Goal: Contribute content: Contribute content

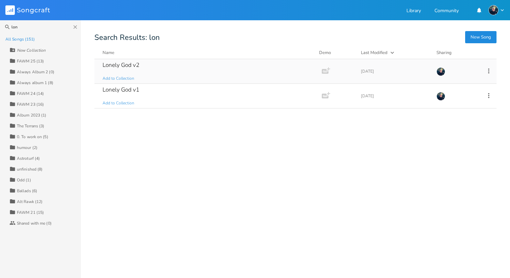
type input "lon"
click at [115, 65] on div "Lonely God v2" at bounding box center [121, 65] width 37 height 6
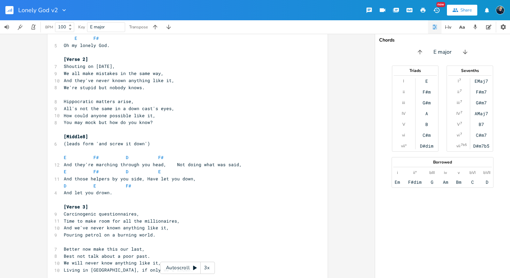
scroll to position [207, 0]
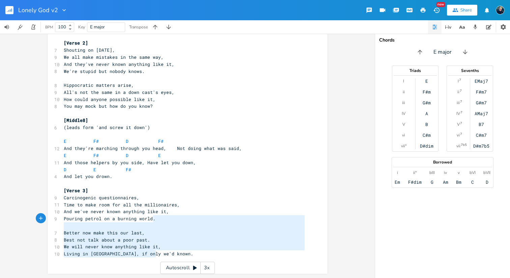
type textarea "(leads form 'and screw it down') E F# D F# And they're marching through you hea…"
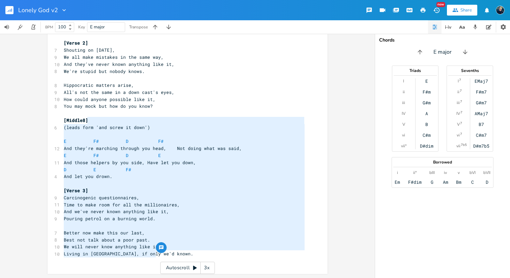
drag, startPoint x: 155, startPoint y: 255, endPoint x: 131, endPoint y: 118, distance: 138.7
click at [131, 118] on div "4 Lonely God (v2) 2 Stew [PERSON_NAME] Key: E ​ [Verse 1] E F# 9 His head was s…" at bounding box center [184, 53] width 244 height 421
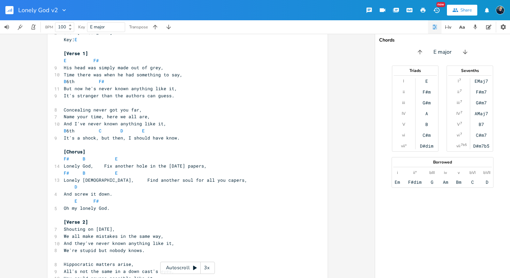
scroll to position [0, 0]
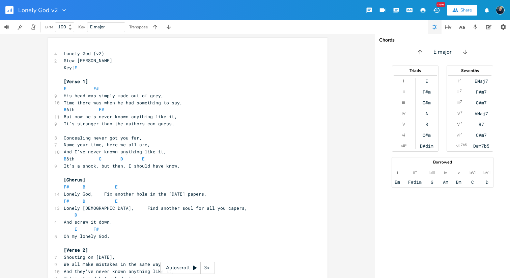
click at [64, 94] on span "His head was simply made out of grey," at bounding box center [114, 95] width 100 height 6
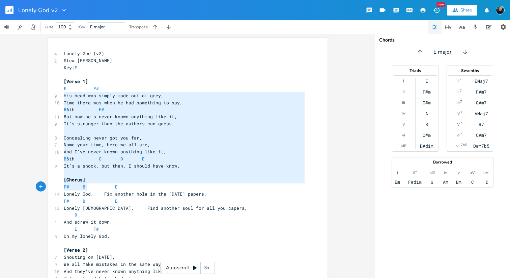
drag, startPoint x: 61, startPoint y: 94, endPoint x: 89, endPoint y: 191, distance: 100.7
click at [89, 191] on div "4 Lonely God (v2) 2 Stew [PERSON_NAME] Key: E ​ [Verse 1] E F# 9 His head was s…" at bounding box center [184, 260] width 244 height 421
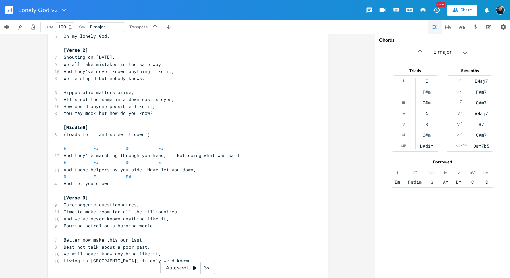
scroll to position [207, 0]
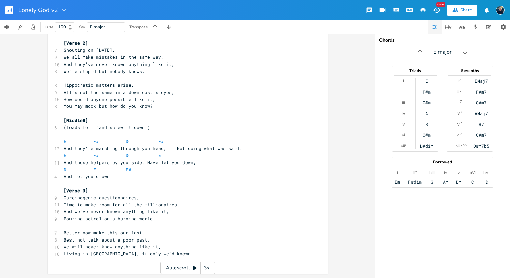
type textarea "His head was simply made out of grey, Time there was when he had something to s…"
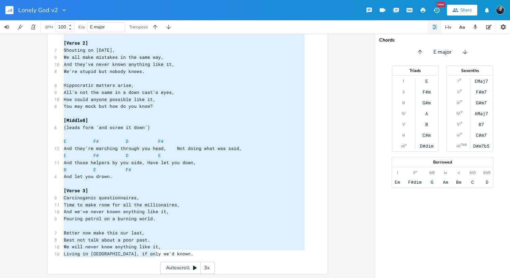
click at [161, 251] on pre "Living in [GEOGRAPHIC_DATA], if only we'd known." at bounding box center [184, 253] width 244 height 7
click at [158, 258] on pre "​" at bounding box center [184, 260] width 244 height 7
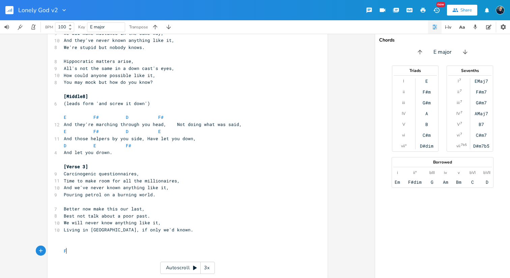
scroll to position [0, 2]
type textarea "For AIO"
paste textarea "#"
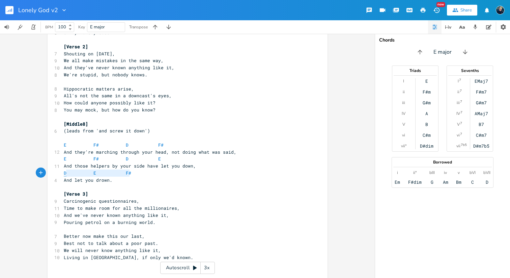
type textarea "D E F#"
drag, startPoint x: 134, startPoint y: 175, endPoint x: 57, endPoint y: 176, distance: 76.9
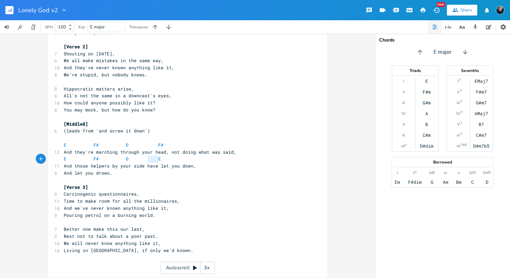
type textarea "E F# D E"
drag, startPoint x: 164, startPoint y: 159, endPoint x: 45, endPoint y: 156, distance: 119.4
click at [45, 156] on div "E F# D E x 4 Lonely God (v2) 2 Stew [PERSON_NAME] Key: E ​ [Verse 1] E F# 9 His…" at bounding box center [187, 156] width 375 height 244
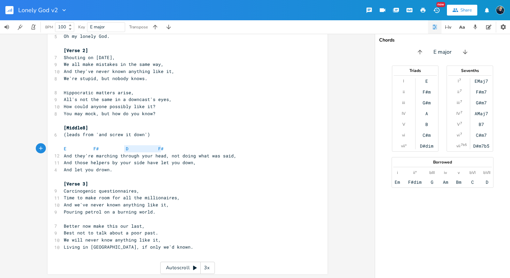
type textarea "E F# D F#"
drag, startPoint x: 160, startPoint y: 148, endPoint x: 53, endPoint y: 147, distance: 107.3
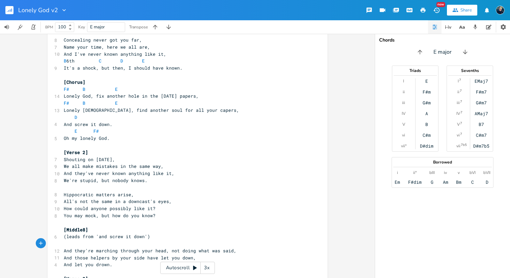
scroll to position [490, 0]
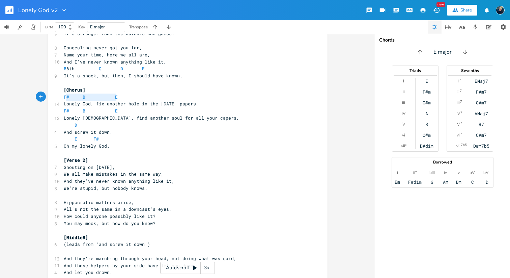
type textarea "F# B E"
drag, startPoint x: 124, startPoint y: 97, endPoint x: 56, endPoint y: 97, distance: 68.1
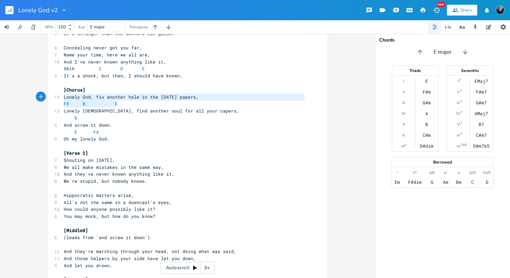
type textarea "F# B E"
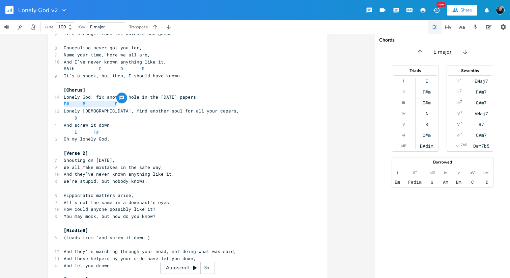
drag, startPoint x: 132, startPoint y: 103, endPoint x: 23, endPoint y: 105, distance: 109.0
click at [23, 105] on div "F# B E x 4 Lonely God (v2) 2 Stew [PERSON_NAME] Key: E ​ [Verse 1] E F# 9 His h…" at bounding box center [187, 156] width 375 height 244
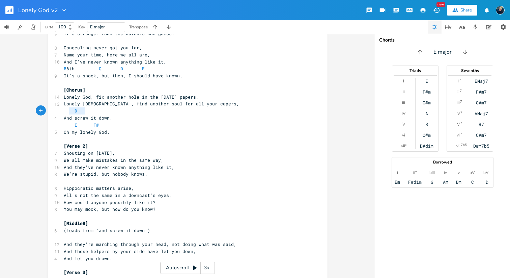
type textarea "D"
drag, startPoint x: 83, startPoint y: 109, endPoint x: 53, endPoint y: 108, distance: 30.0
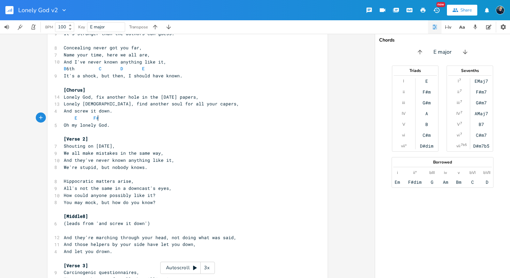
type textarea "E F#"
drag, startPoint x: 106, startPoint y: 119, endPoint x: 47, endPoint y: 115, distance: 59.8
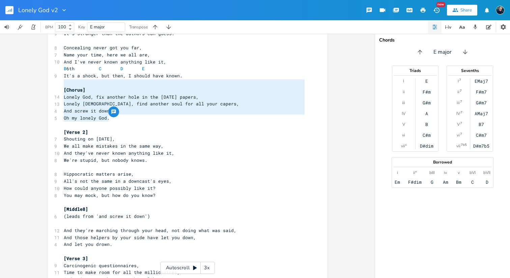
type textarea "Chorus] Lonely God, fix another hole in the [DATE] papers, Lonely God, find ano…"
drag, startPoint x: 111, startPoint y: 121, endPoint x: 64, endPoint y: 87, distance: 57.9
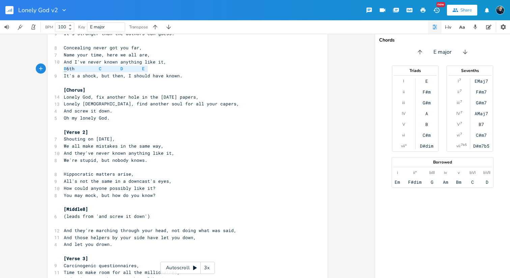
type textarea "B 6th C D E"
drag, startPoint x: 151, startPoint y: 69, endPoint x: 61, endPoint y: 68, distance: 90.1
click at [62, 68] on pre "B 6th C D E" at bounding box center [184, 68] width 244 height 7
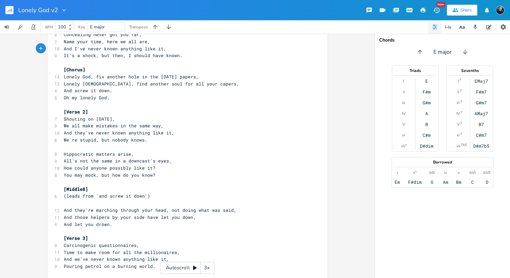
scroll to position [498, 0]
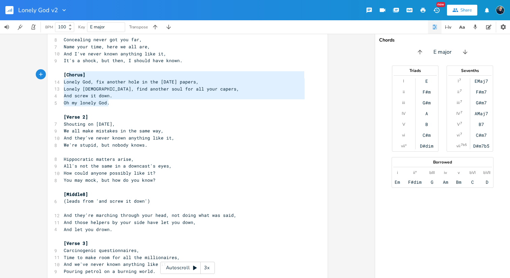
type textarea "[Chorus] Lonely God, fix another hole in the [DATE] papers, Lonely God, find an…"
drag, startPoint x: 109, startPoint y: 103, endPoint x: 62, endPoint y: 74, distance: 55.1
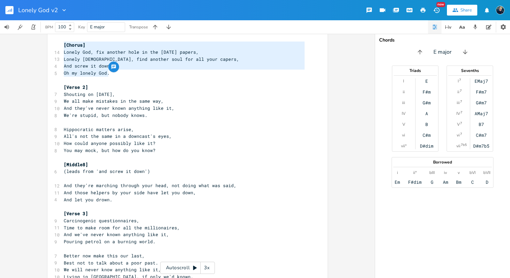
scroll to position [558, 0]
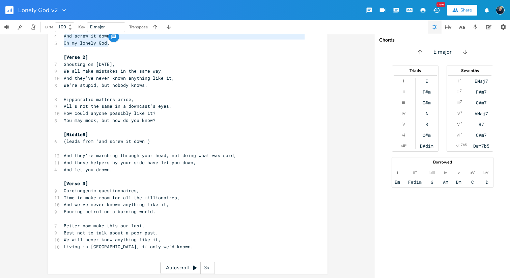
click at [160, 122] on pre "You may mock, but how do you know?" at bounding box center [184, 120] width 244 height 7
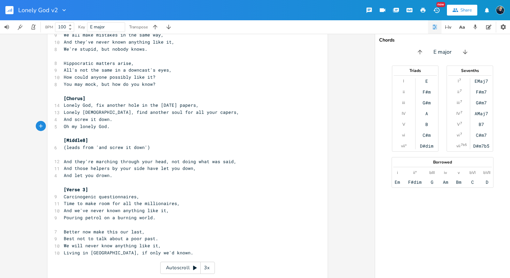
scroll to position [595, 0]
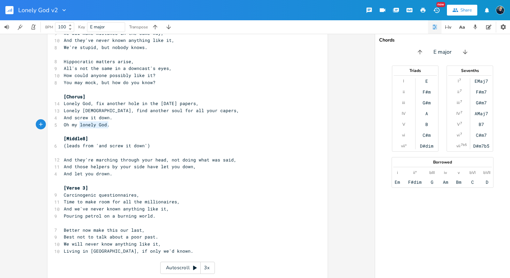
type textarea "Oh my lonely God."
drag, startPoint x: 107, startPoint y: 124, endPoint x: 56, endPoint y: 123, distance: 50.6
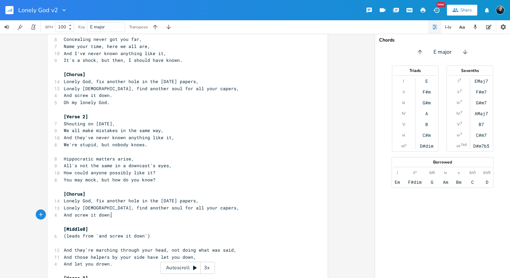
scroll to position [497, 0]
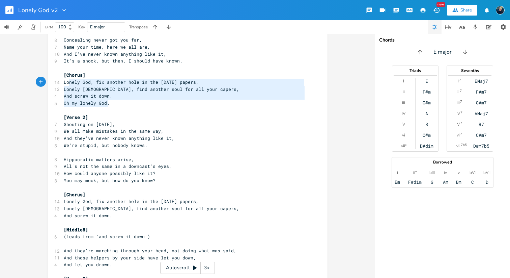
type textarea "[Chorus] Lonely God, fix another hole in the [DATE] papers, Lonely God, find an…"
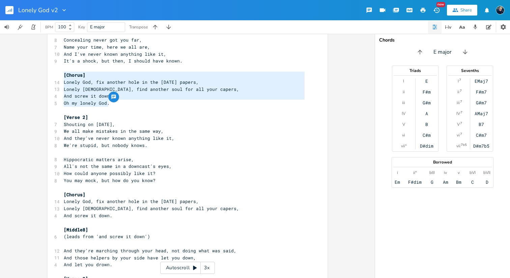
drag, startPoint x: 111, startPoint y: 105, endPoint x: 57, endPoint y: 75, distance: 61.0
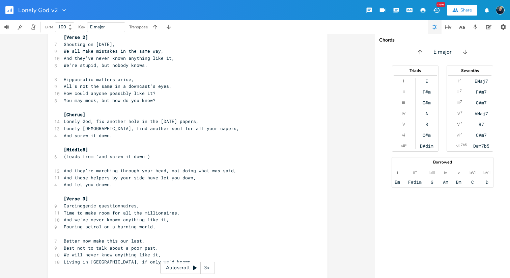
scroll to position [593, 0]
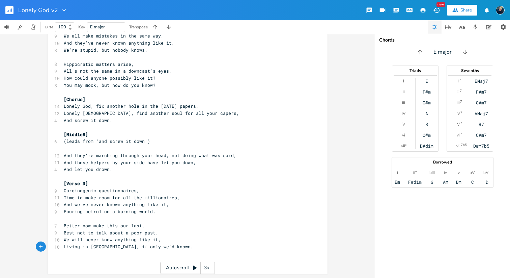
click at [162, 248] on pre "Living in [GEOGRAPHIC_DATA], if only we'd known." at bounding box center [184, 246] width 244 height 7
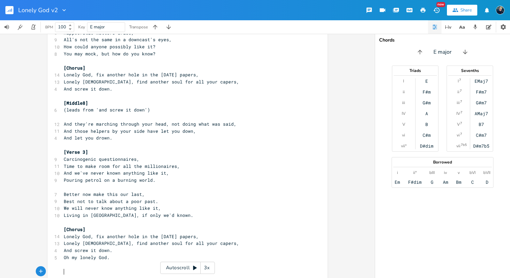
scroll to position [666, 0]
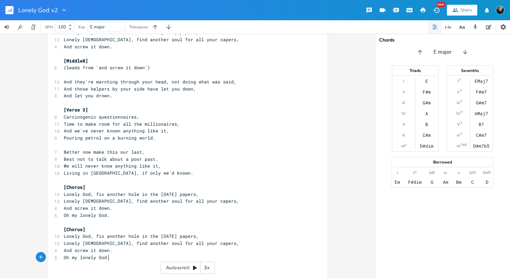
click at [67, 258] on span "Oh my lonely God." at bounding box center [87, 257] width 46 height 6
type textarea ","
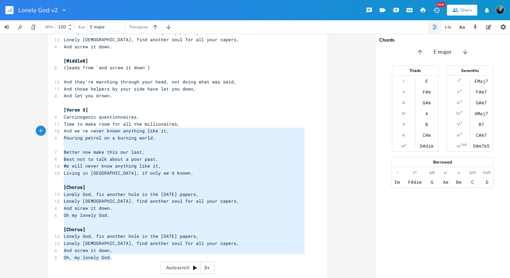
drag, startPoint x: 113, startPoint y: 258, endPoint x: 91, endPoint y: 125, distance: 134.6
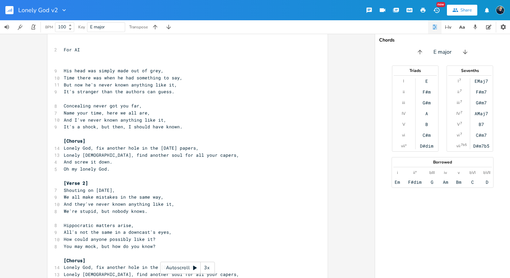
scroll to position [425, 0]
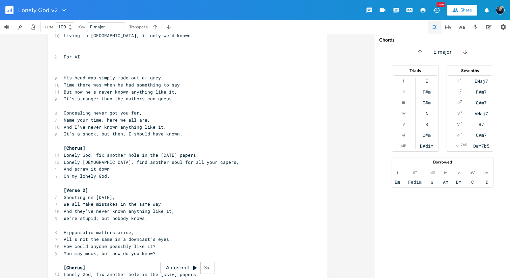
type textarea "His head was simply made out of grey, Time there was when he had something to s…"
click at [64, 75] on span "His head was simply made out of grey," at bounding box center [114, 78] width 100 height 6
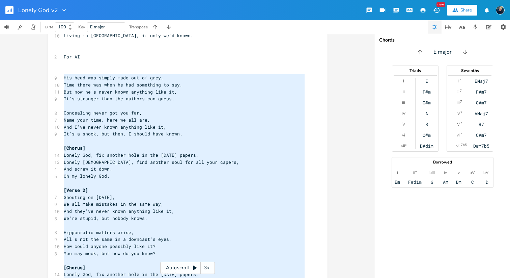
click at [66, 72] on pre "​" at bounding box center [184, 70] width 244 height 7
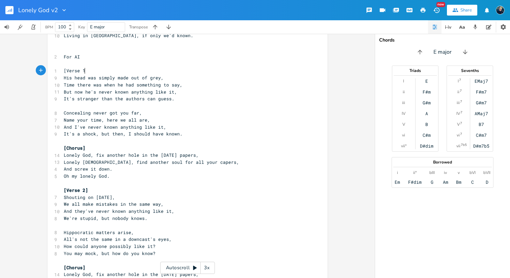
scroll to position [0, 16]
type textarea "[Verse 1]"
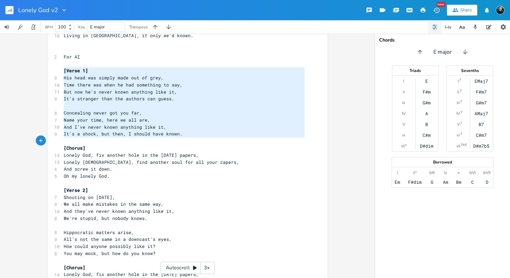
drag, startPoint x: 61, startPoint y: 70, endPoint x: 91, endPoint y: 152, distance: 87.2
click at [91, 152] on div "4 Lonely God (v2) 2 Stew [PERSON_NAME] Key: E ​ [Verse 1] E F# 9 His head was s…" at bounding box center [184, 70] width 244 height 891
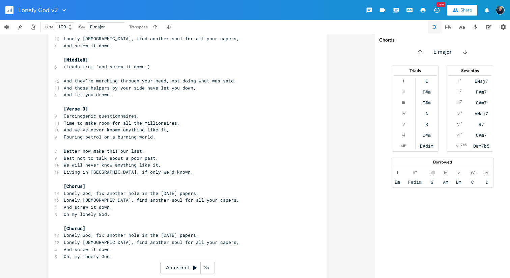
scroll to position [677, 0]
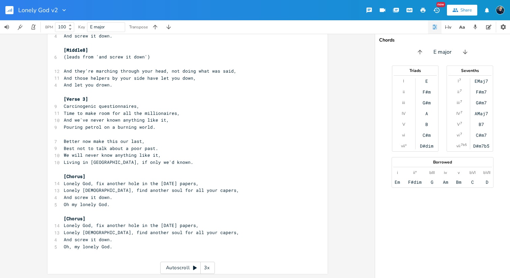
click at [116, 248] on pre "Oh, my lonely God." at bounding box center [184, 246] width 244 height 7
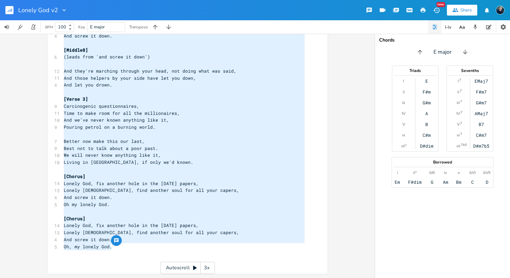
type textarea "[Verse 1] His head was simply made out of grey, Time there was when he had some…"
click at [153, 78] on span "And those helpers by your side have let you down," at bounding box center [130, 78] width 132 height 6
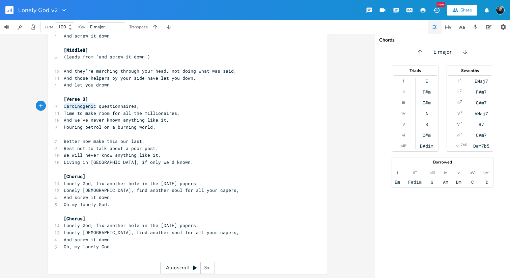
type textarea "Carcinogenic"
drag, startPoint x: 93, startPoint y: 106, endPoint x: 62, endPoint y: 104, distance: 30.7
click at [64, 104] on span "Carcinogenic questionnaires," at bounding box center [102, 106] width 76 height 6
click at [129, 245] on pre "Oh, my lonely God." at bounding box center [184, 246] width 244 height 7
type textarea "Prompt"
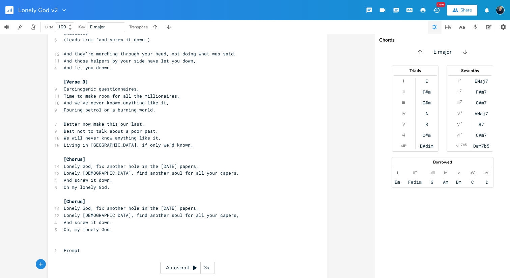
scroll to position [757, 0]
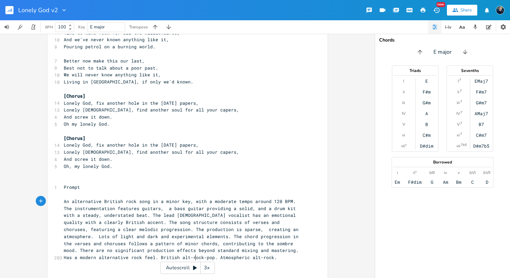
click at [160, 194] on pre "​" at bounding box center [184, 194] width 244 height 7
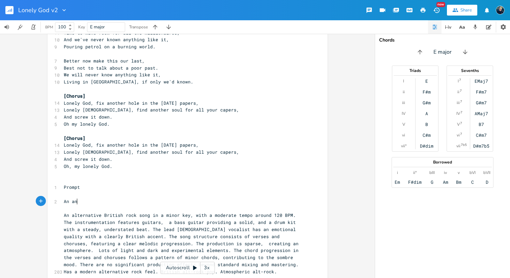
type textarea "An ant"
type textarea "tmop"
type textarea "o"
type textarea "sphoe"
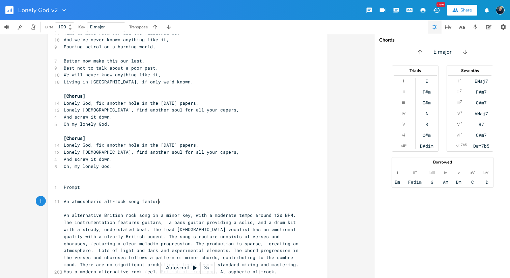
type textarea "[PERSON_NAME]-rock song featurig"
type textarea "ing experimental guiat"
type textarea "itar sounds,."
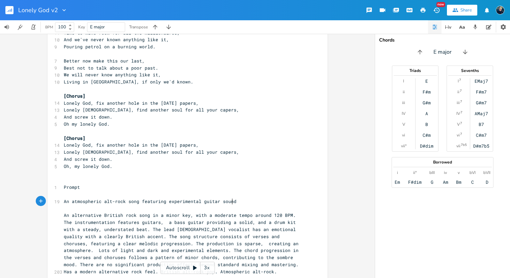
type textarea "."
type textarea "s. Production is minimal"
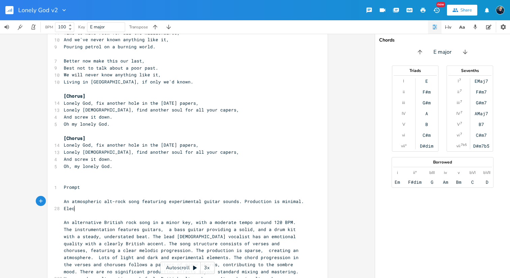
type textarea ". [GEOGRAPHIC_DATA]"
type textarea "ronic"
type textarea "Vocals buy"
type textarea "y a [DEMOGRAPHIC_DATA] brisith s"
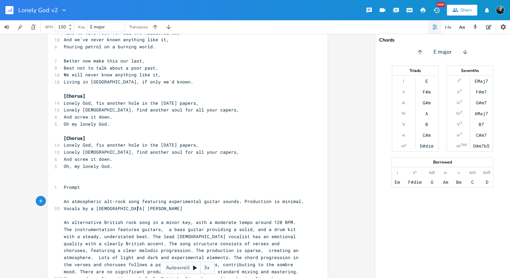
scroll to position [0, 37]
type textarea "[PERSON_NAME] [PERSON_NAME]"
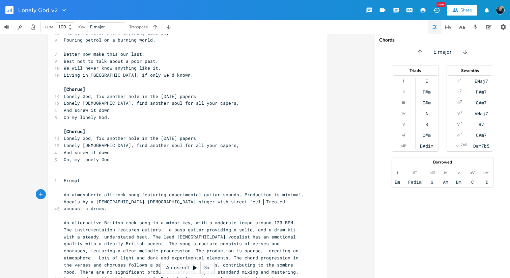
scroll to position [0, 74]
type textarea "street feel. Treated accoustic drums."
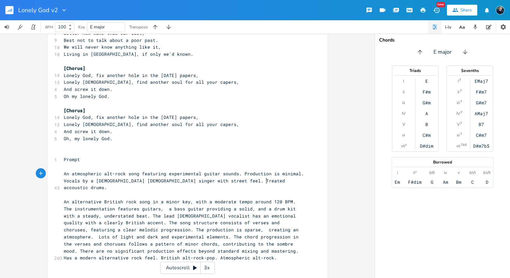
scroll to position [789, 0]
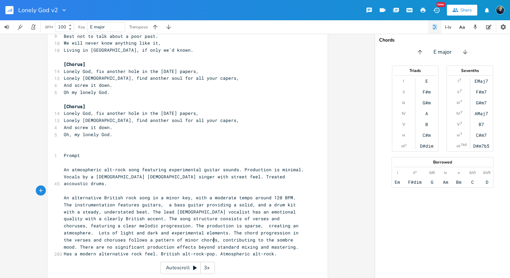
type textarea "Has a modern alternative rock feel. British alt-rock-pop. Atmospheric alt-rock."
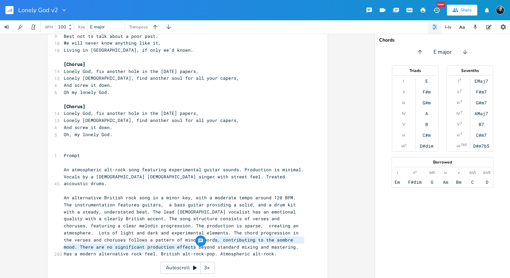
drag, startPoint x: 211, startPoint y: 239, endPoint x: 214, endPoint y: 249, distance: 10.4
click at [214, 249] on pre "An alternative British rock song in a minor key, with a moderate tempo around 1…" at bounding box center [184, 225] width 244 height 63
click at [270, 177] on pre "An atmospheric alt-rock song featuring experimental guitar sounds. Production i…" at bounding box center [184, 176] width 244 height 21
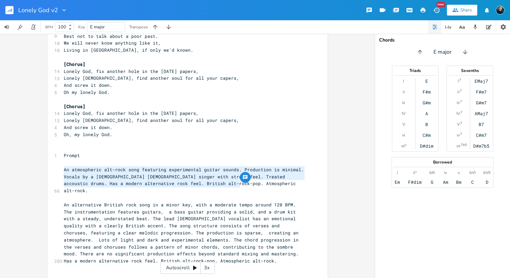
drag, startPoint x: 242, startPoint y: 183, endPoint x: 61, endPoint y: 170, distance: 182.2
click at [62, 170] on pre "An atmospheric alt-rock song featuring experimental guitar sounds. Production i…" at bounding box center [184, 180] width 244 height 28
type textarea "An atmospheric alt-rock song featuring experimental guitar sounds. Production i…"
